Goal: Browse casually

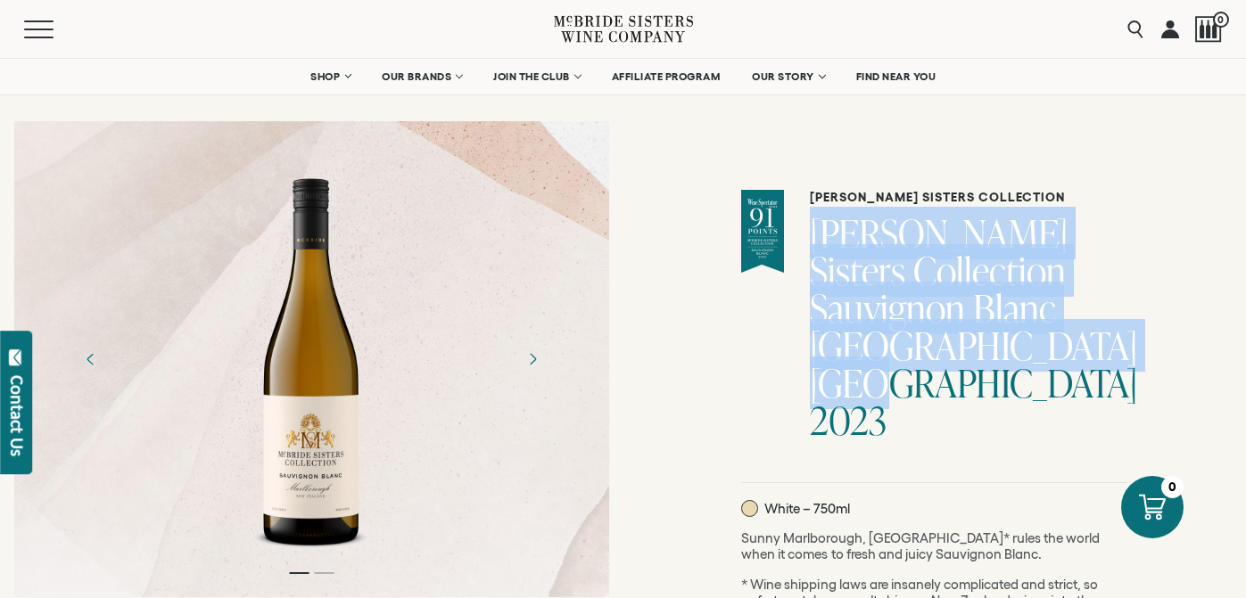
scroll to position [16, 0]
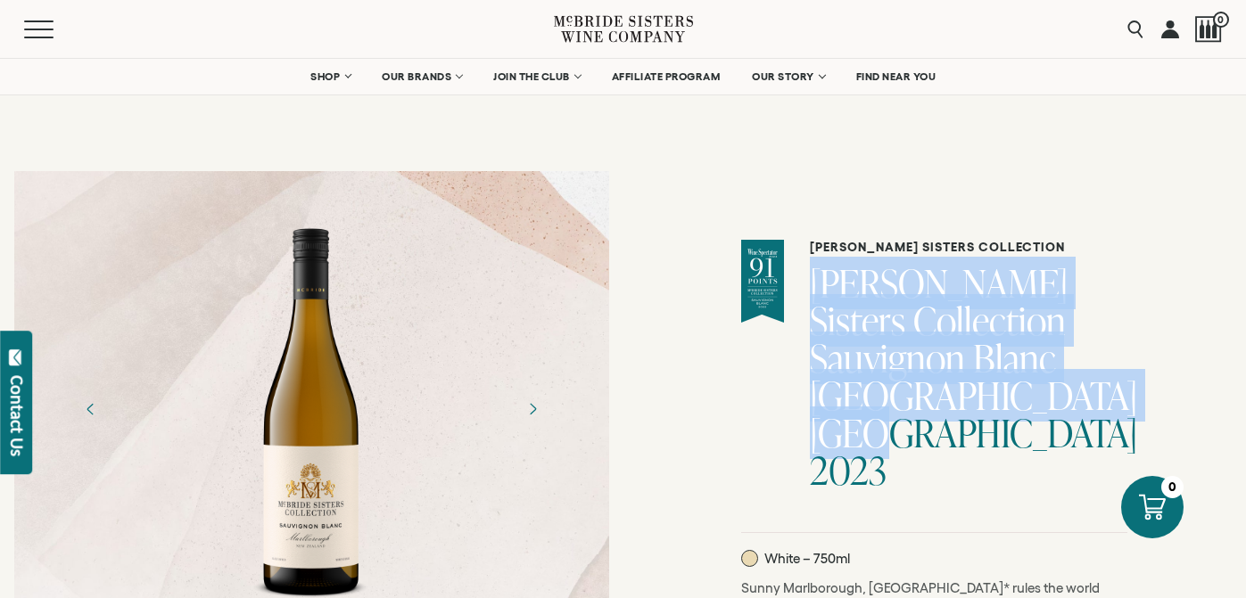
click at [585, 29] on icon at bounding box center [623, 29] width 139 height 51
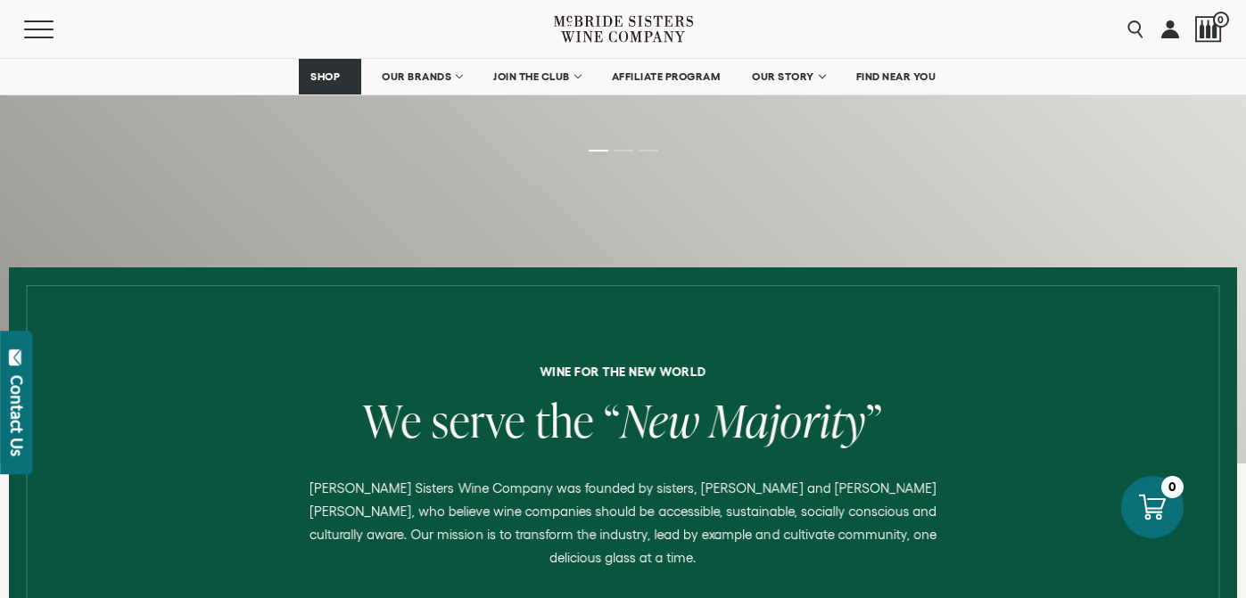
scroll to position [615, 0]
